Goal: Information Seeking & Learning: Learn about a topic

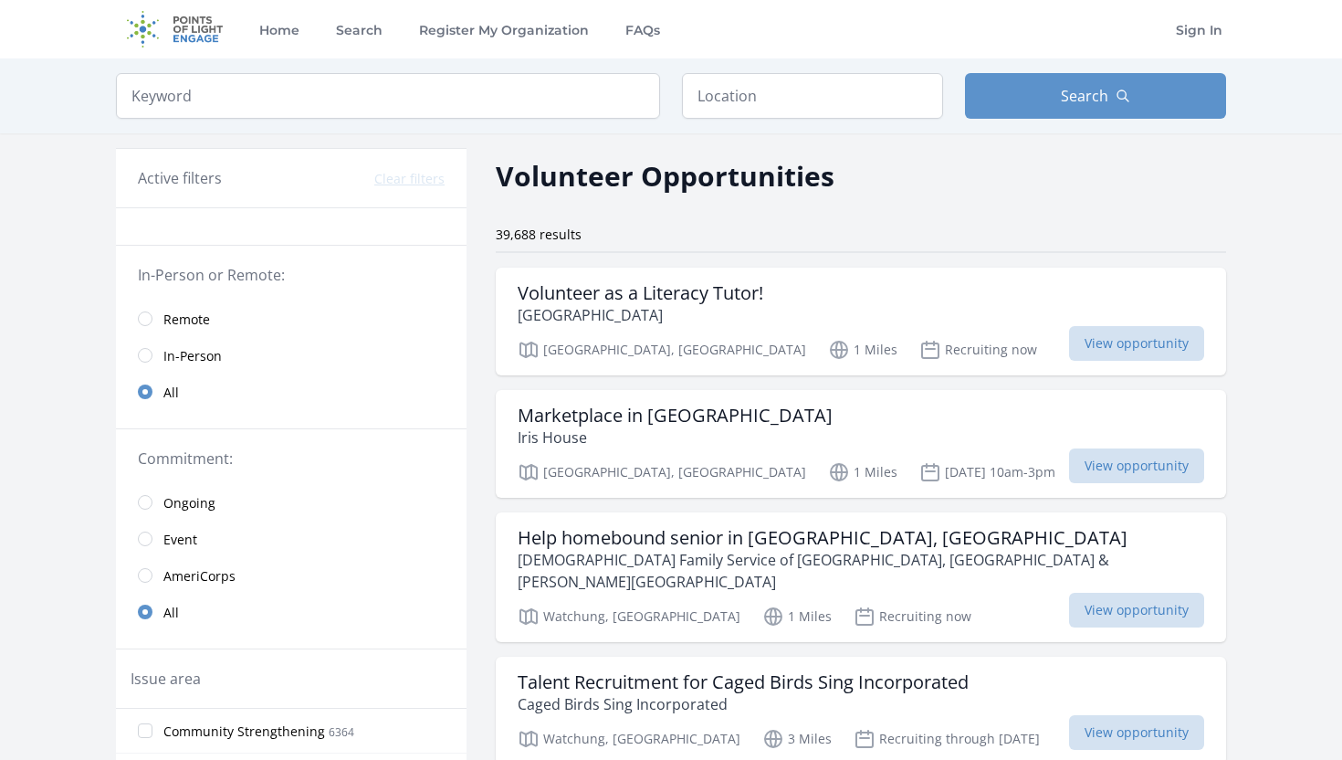
click at [288, 321] on link "Remote" at bounding box center [291, 318] width 351 height 37
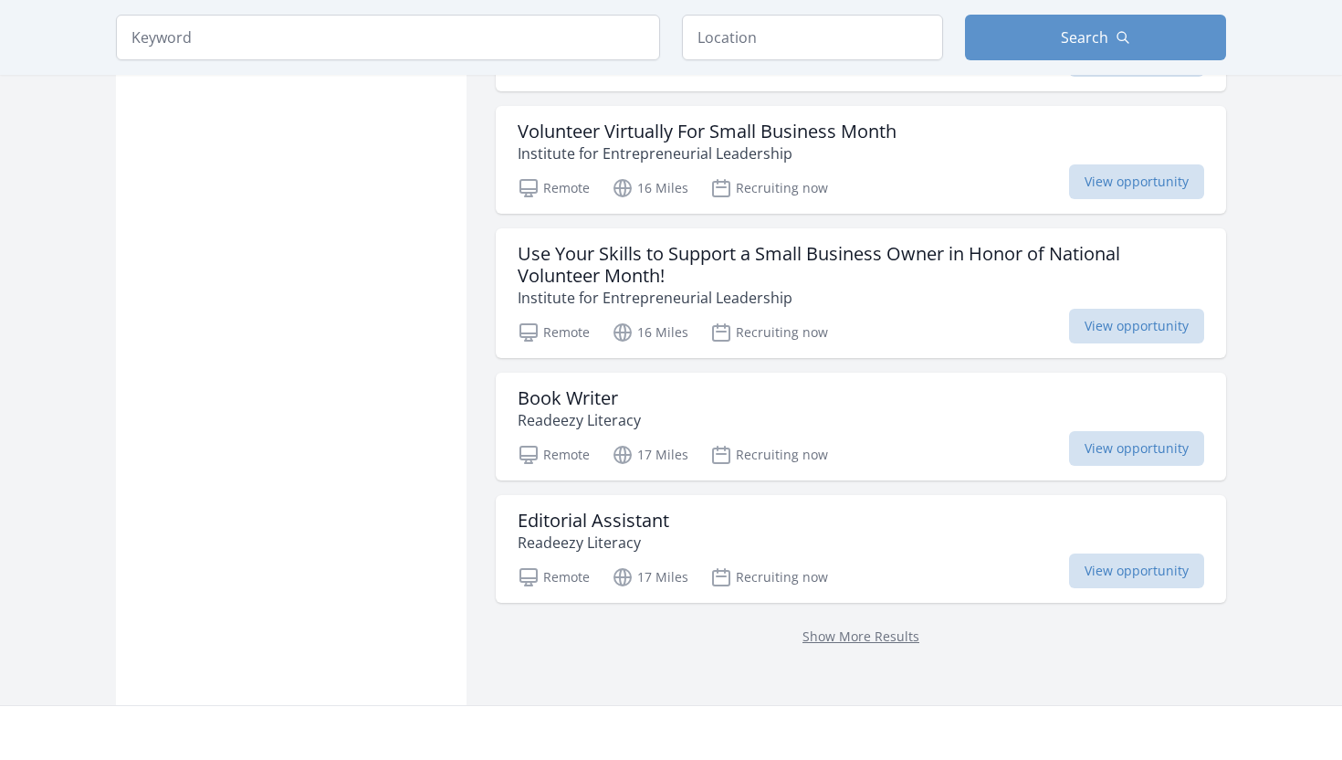
scroll to position [2131, 0]
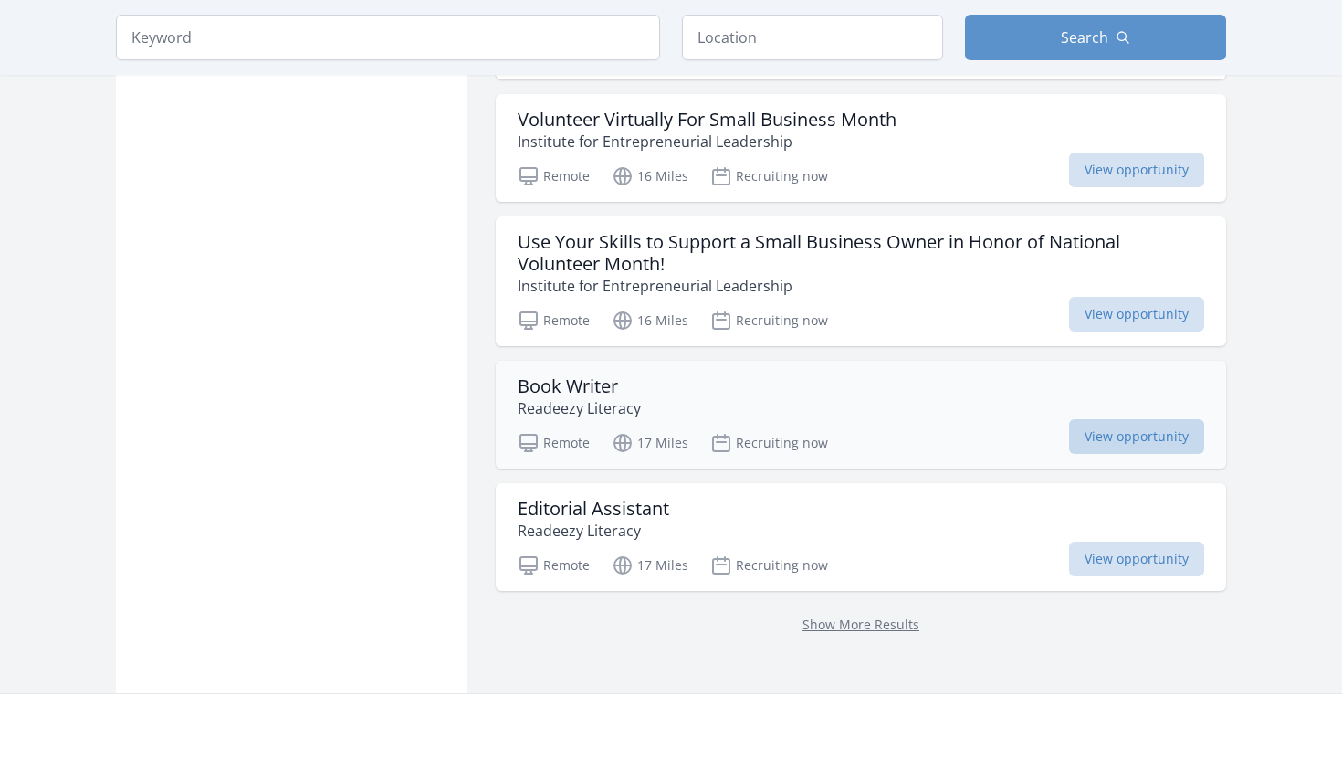
click at [1133, 425] on span "View opportunity" at bounding box center [1136, 436] width 135 height 35
click at [1118, 556] on span "View opportunity" at bounding box center [1136, 558] width 135 height 35
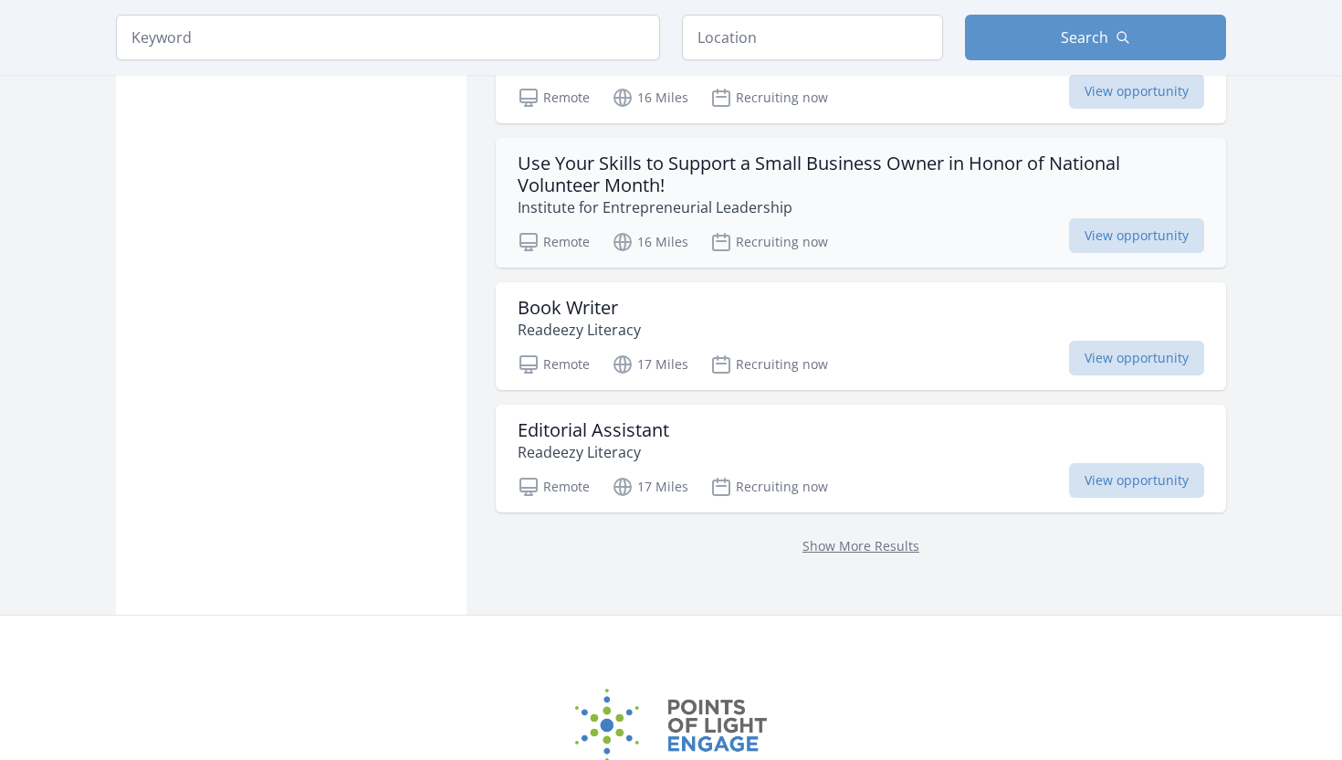
scroll to position [2238, 0]
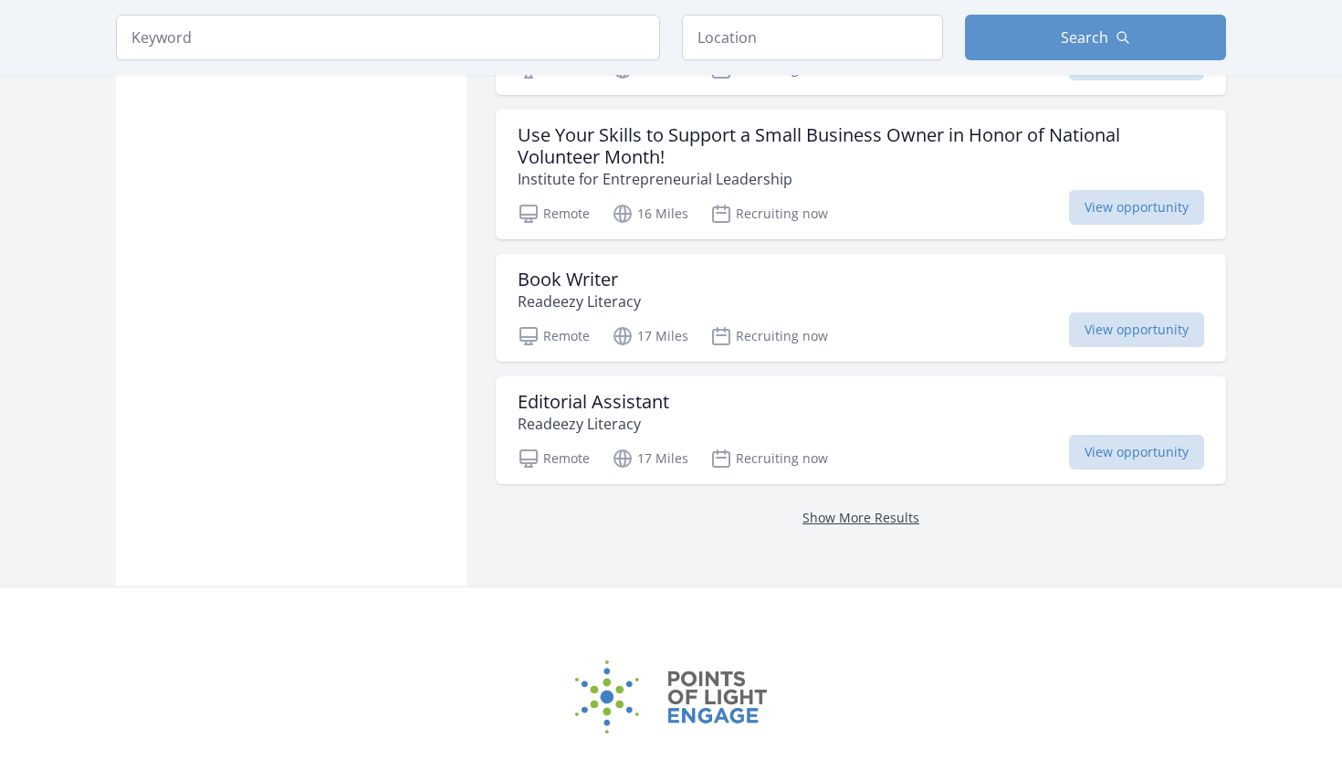
click at [830, 516] on link "Show More Results" at bounding box center [860, 517] width 117 height 17
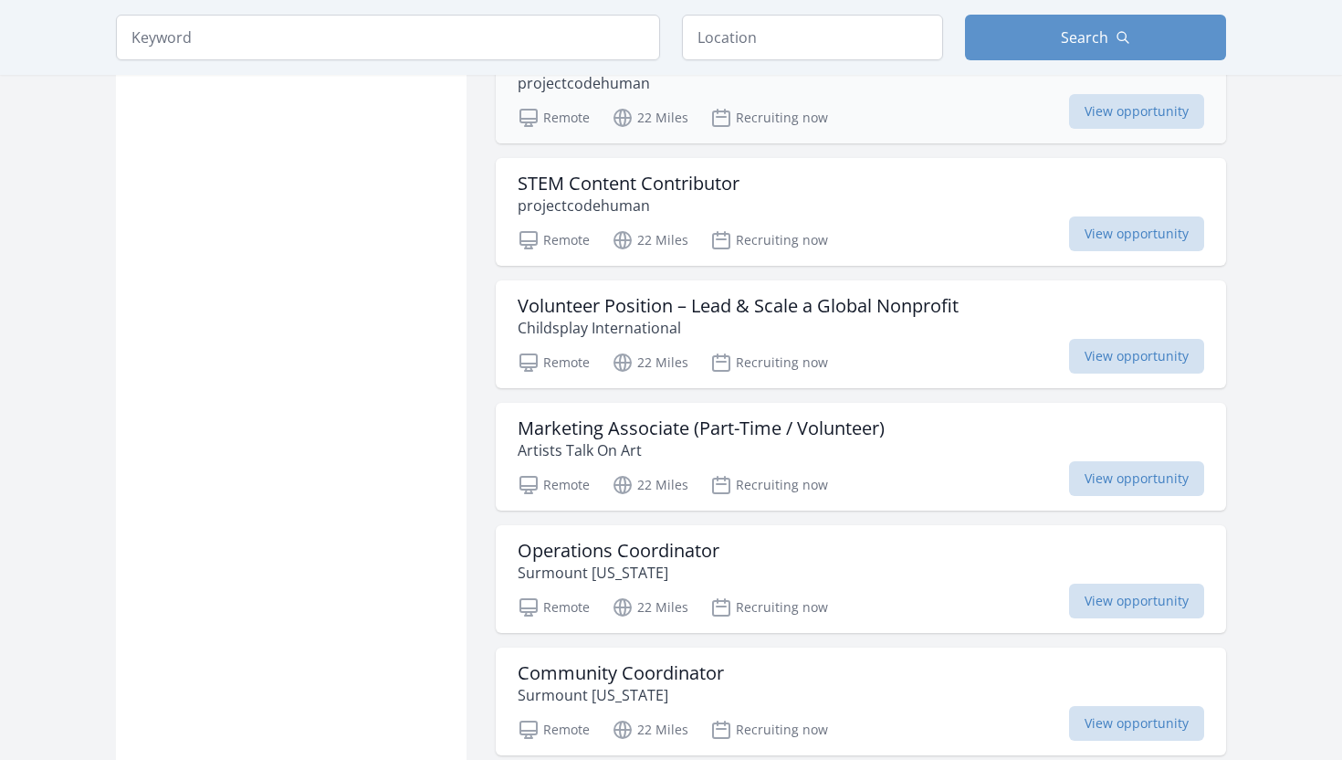
scroll to position [3191, 0]
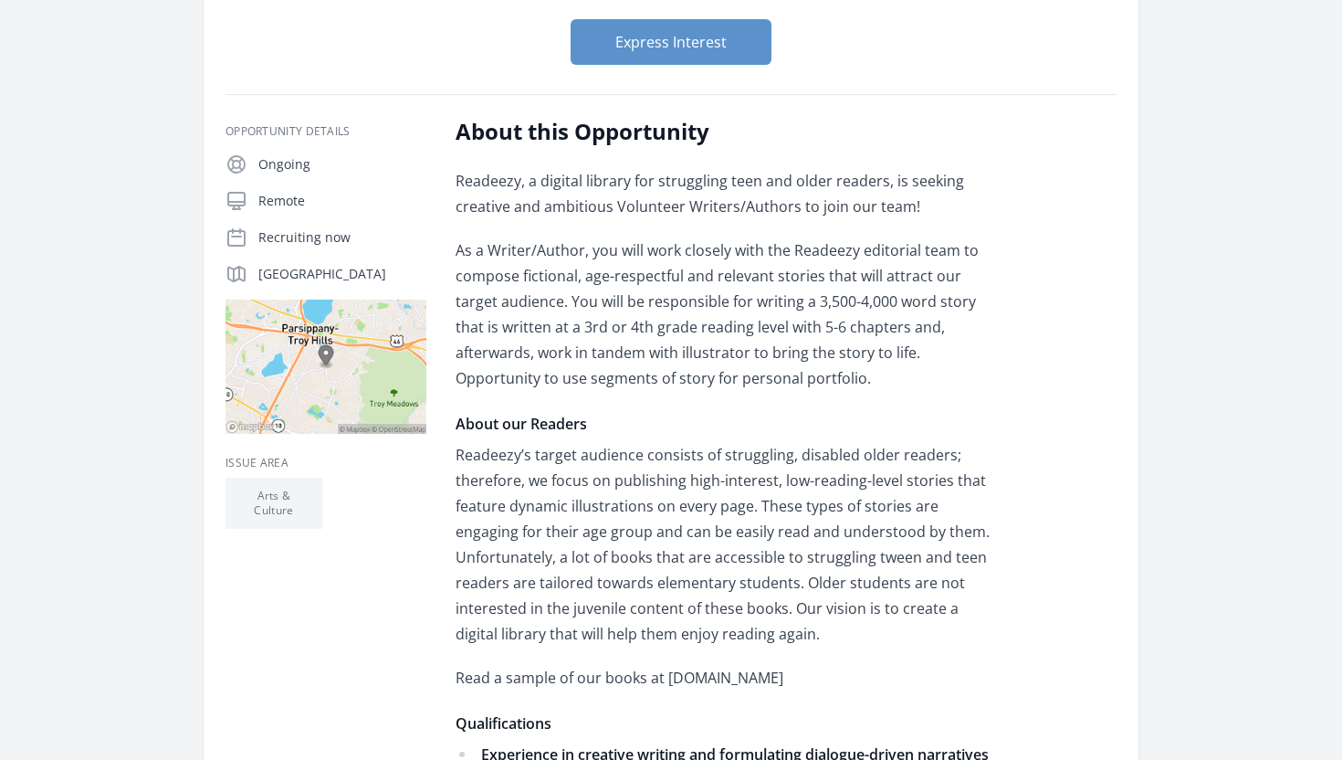
scroll to position [217, 0]
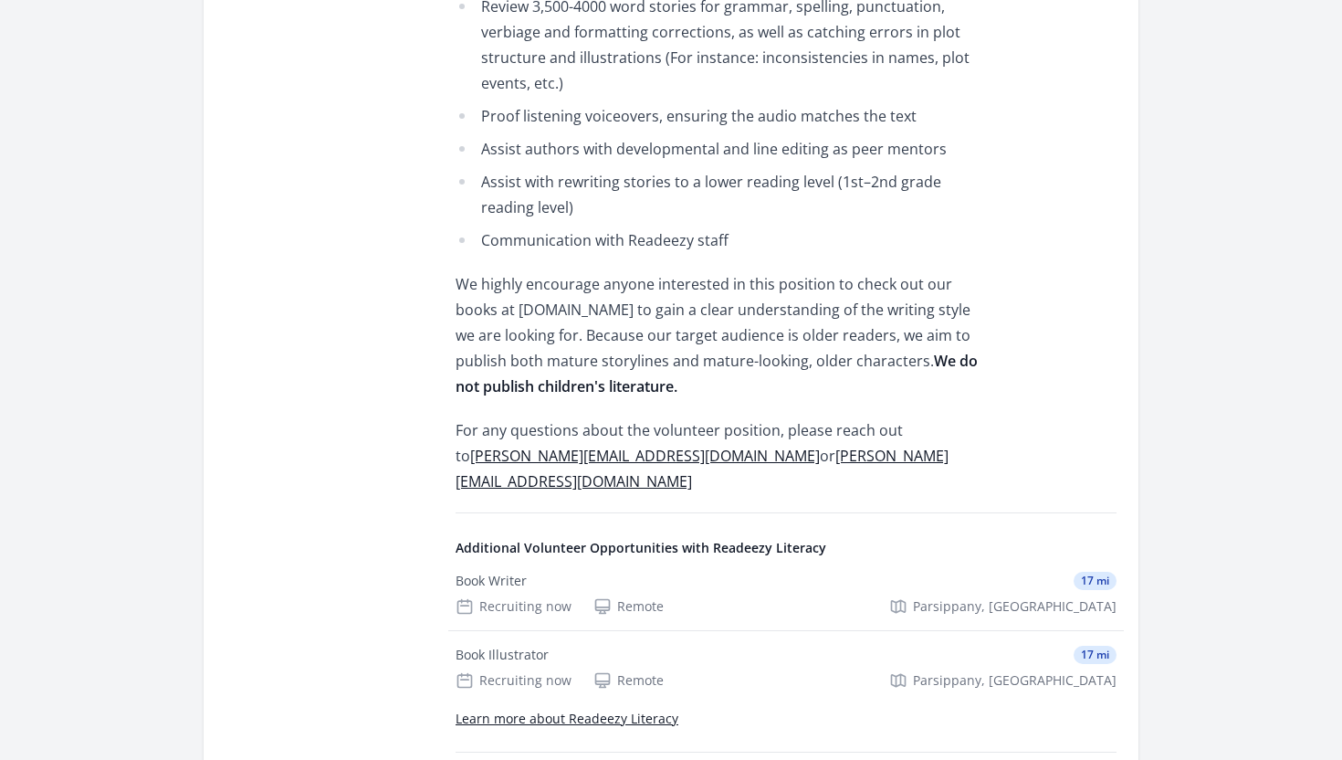
scroll to position [1246, 0]
